Goal: Obtain resource: Obtain resource

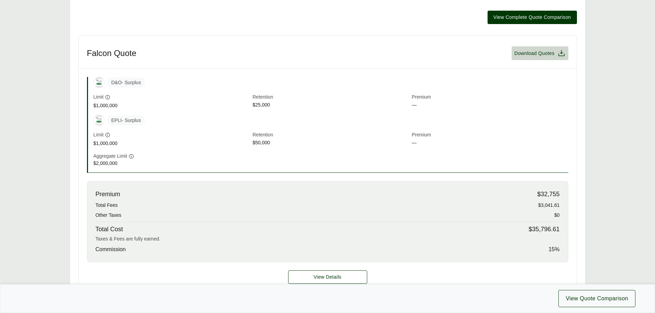
scroll to position [206, 0]
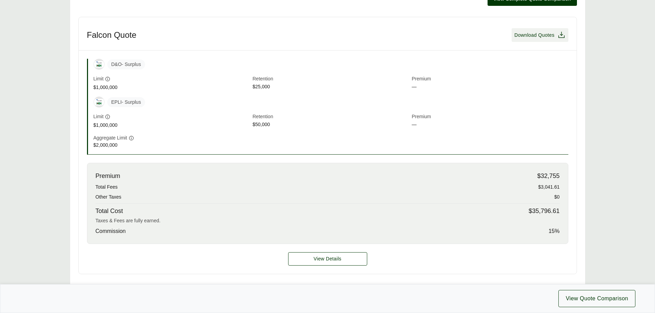
click at [519, 34] on span "Download Quotes" at bounding box center [535, 35] width 40 height 7
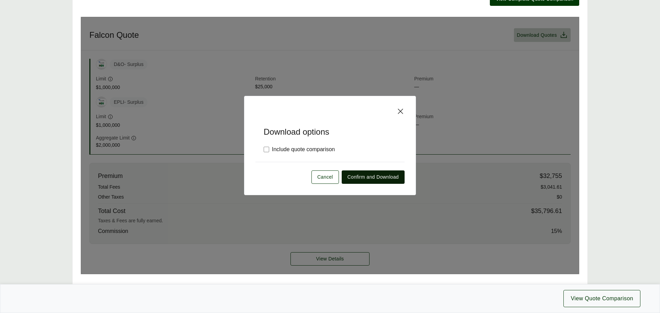
click at [387, 177] on span "Confirm and Download" at bounding box center [373, 177] width 51 height 7
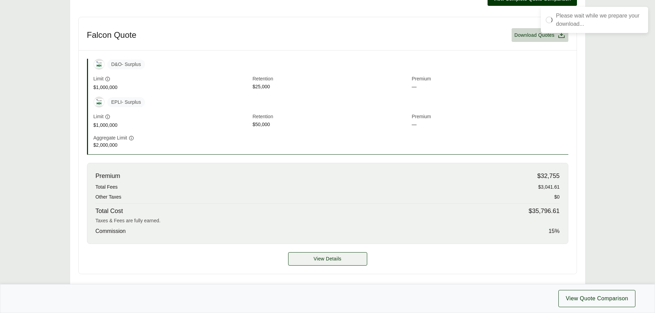
click at [322, 258] on span "View Details" at bounding box center [328, 259] width 28 height 7
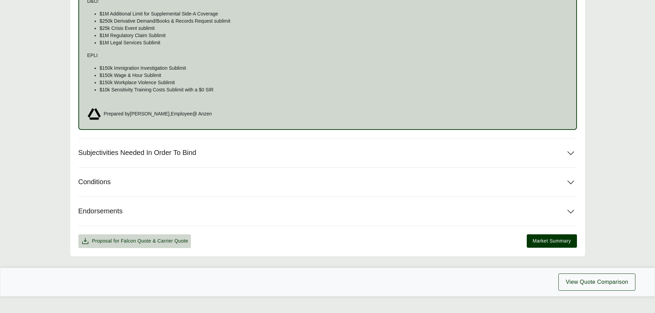
scroll to position [454, 0]
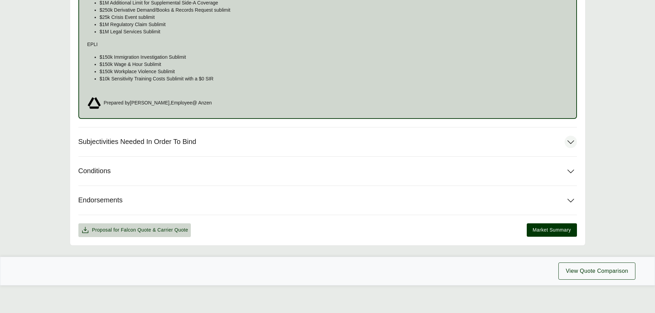
click at [243, 141] on button "Subjectivities Needed In Order To Bind" at bounding box center [327, 142] width 499 height 29
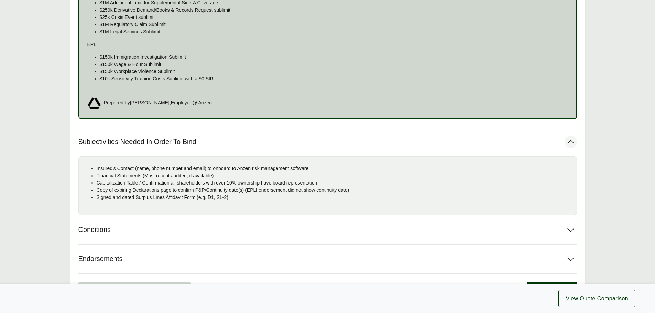
scroll to position [488, 0]
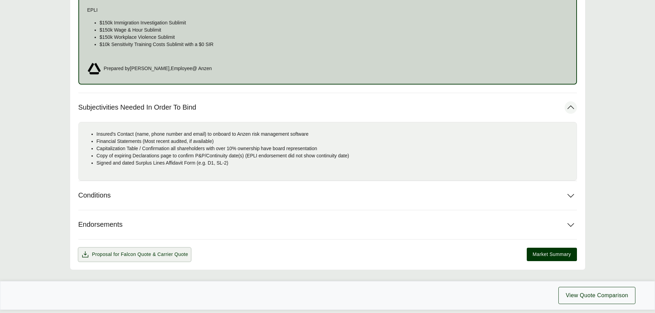
click at [135, 256] on span "Falcon Quote" at bounding box center [136, 255] width 30 height 6
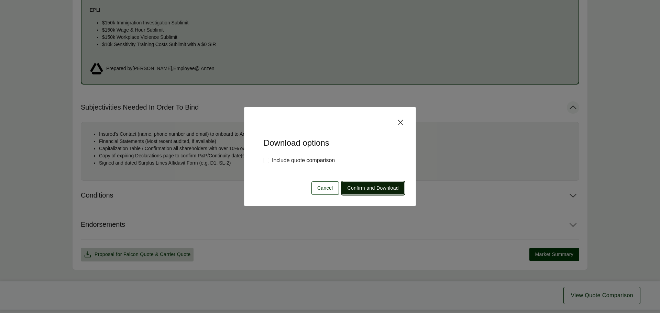
click at [378, 188] on span "Confirm and Download" at bounding box center [373, 188] width 51 height 7
